Goal: Register for event/course

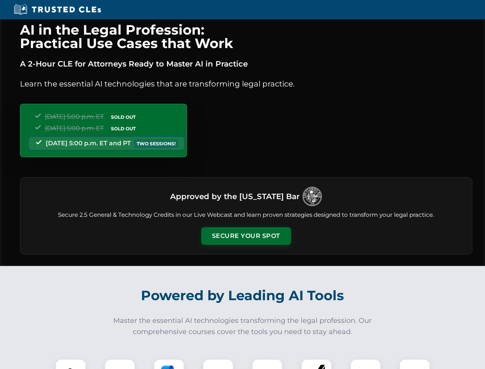
click at [246, 236] on button "Secure Your Spot" at bounding box center [246, 236] width 90 height 18
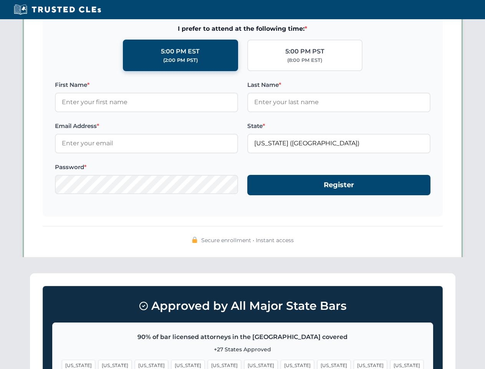
click at [244, 364] on span "[US_STATE]" at bounding box center [260, 364] width 33 height 11
click at [281, 364] on span "[US_STATE]" at bounding box center [297, 364] width 33 height 11
click at [354, 364] on span "[US_STATE]" at bounding box center [370, 364] width 33 height 11
